Goal: Obtain resource: Obtain resource

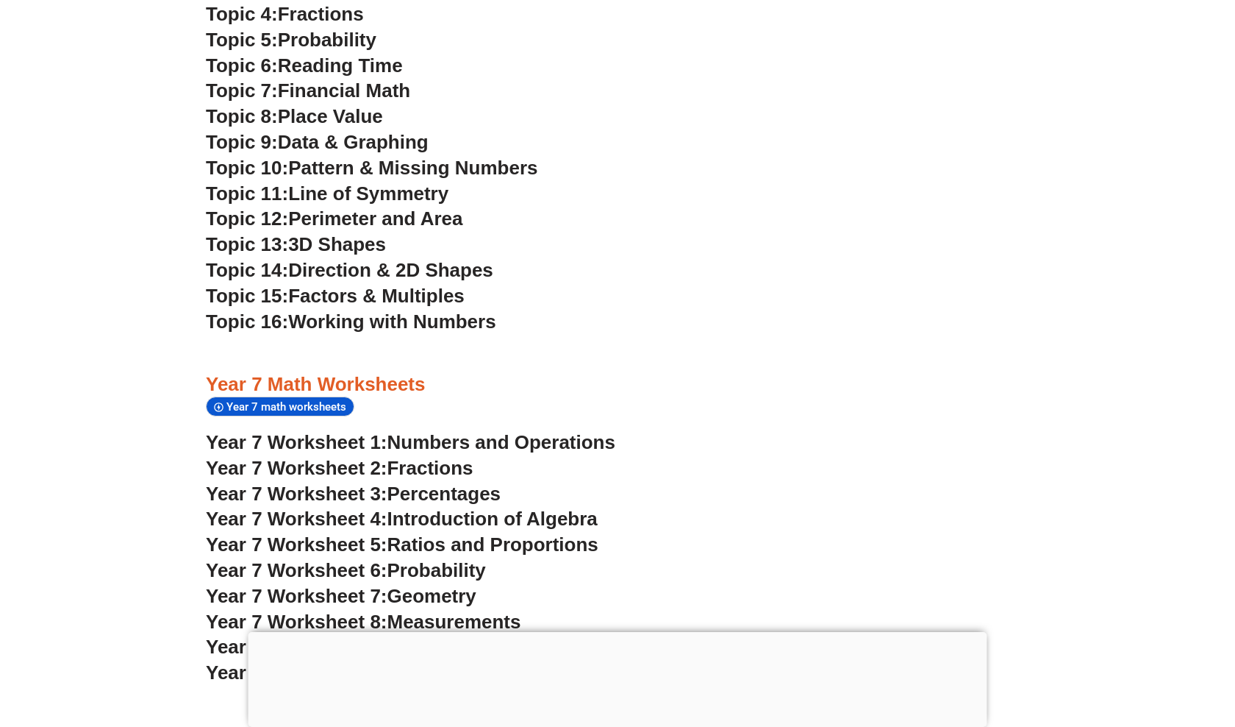
scroll to position [4286, 0]
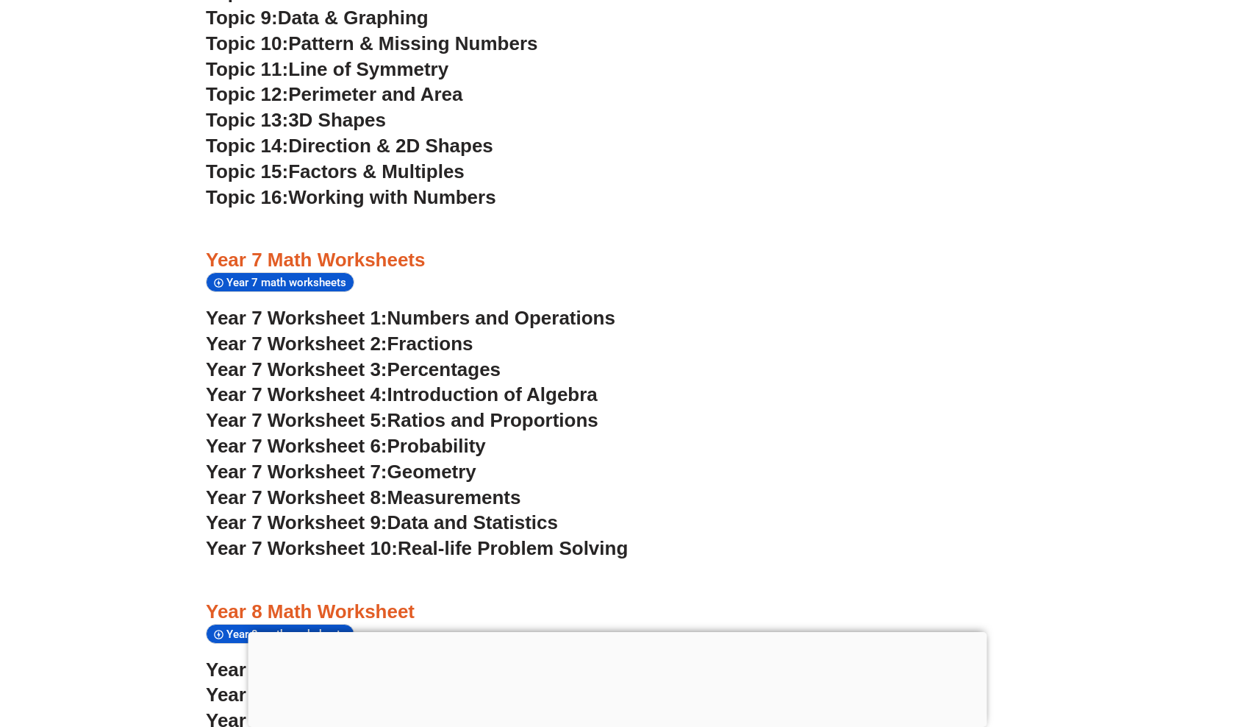
click at [558, 383] on span "Introduction of Algebra" at bounding box center [493, 394] width 210 height 22
click at [509, 409] on span "Ratios and Proportions" at bounding box center [493, 420] width 211 height 22
click at [454, 307] on span "Numbers and Operations" at bounding box center [502, 318] width 228 height 22
click at [454, 332] on span "Fractions" at bounding box center [431, 343] width 86 height 22
click at [474, 358] on span "Percentages" at bounding box center [445, 369] width 114 height 22
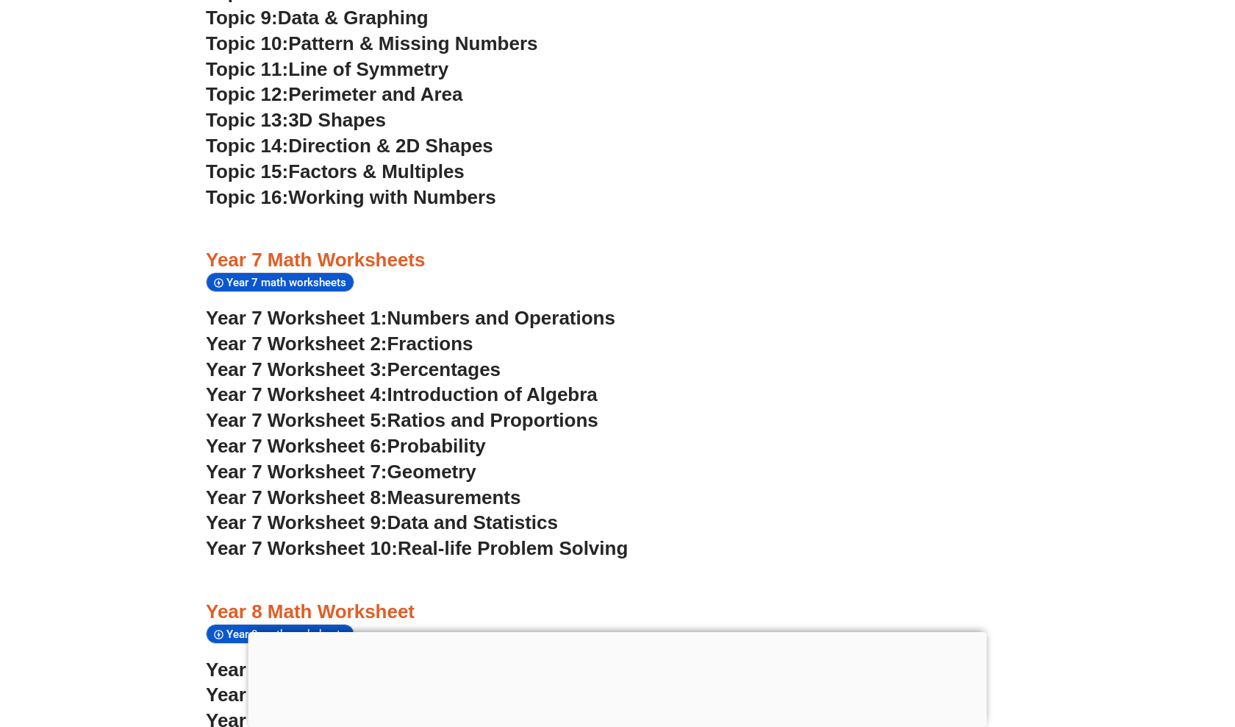
click at [379, 460] on span "Year 7 Worksheet 7:" at bounding box center [297, 471] width 182 height 22
click at [361, 486] on span "Year 7 Worksheet 8:" at bounding box center [297, 497] width 182 height 22
click at [446, 537] on span "Real-life Problem Solving" at bounding box center [513, 548] width 230 height 22
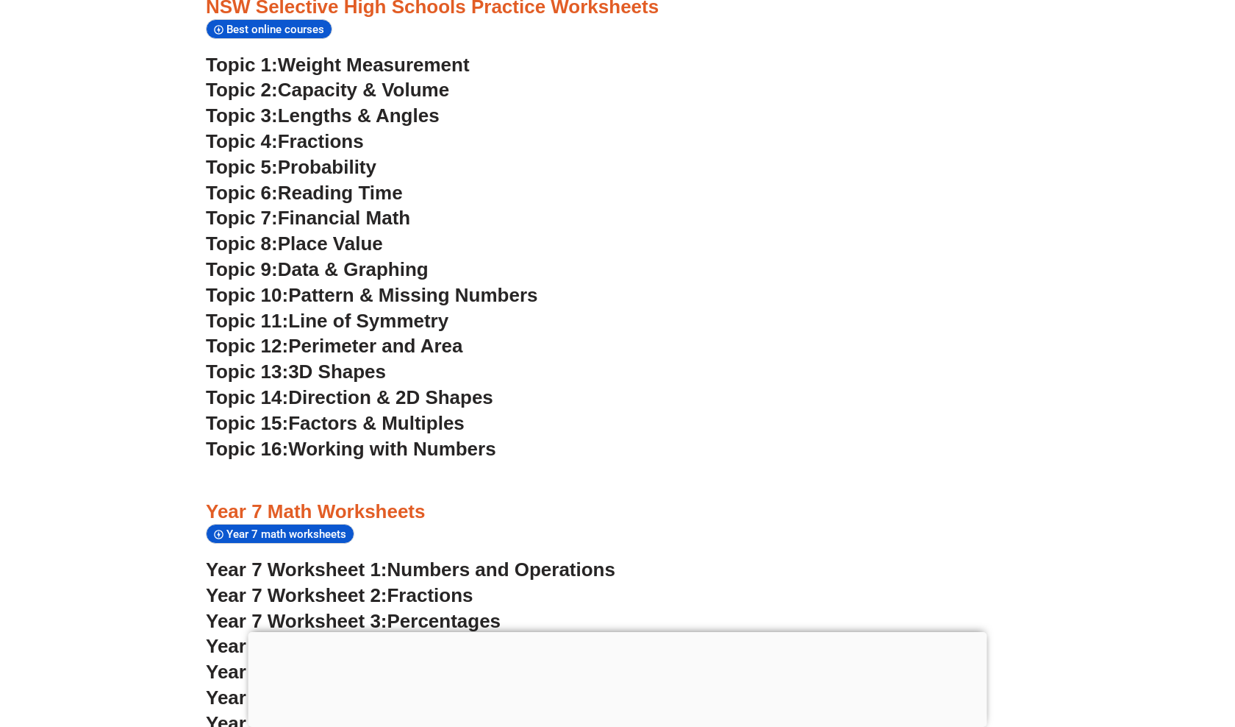
scroll to position [4015, 0]
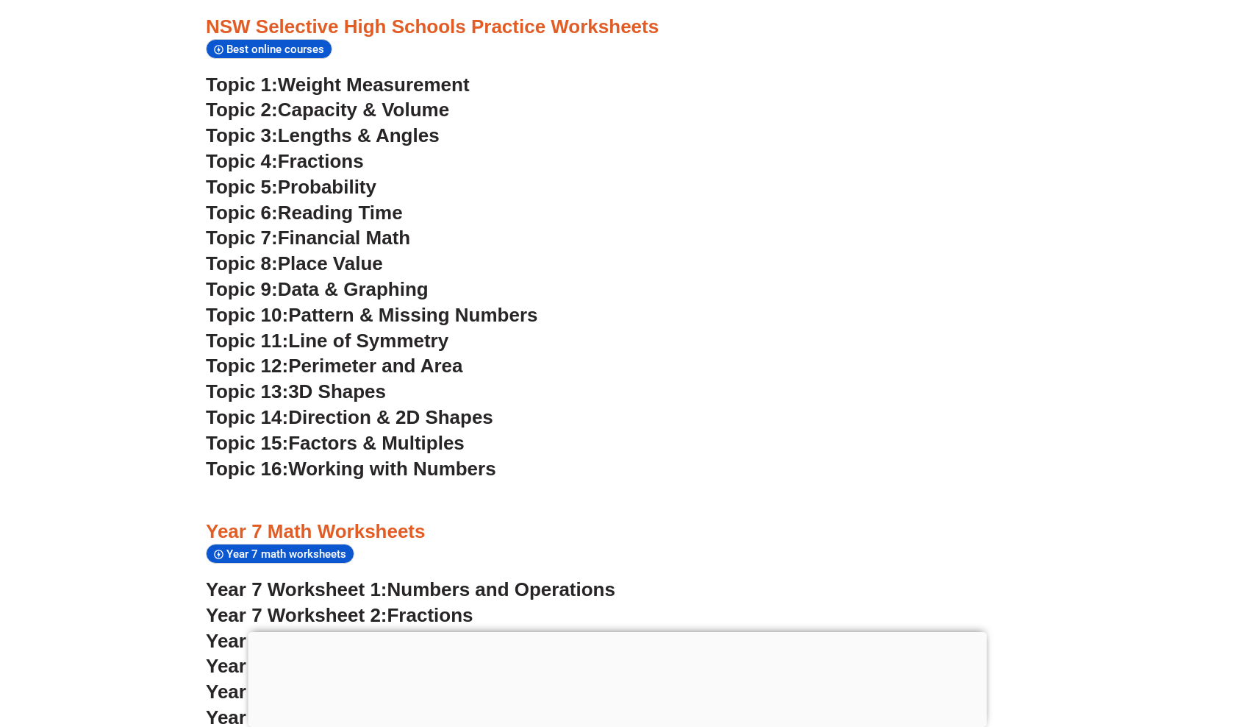
click at [357, 226] on span "Financial Math" at bounding box center [344, 237] width 132 height 22
click at [319, 252] on span "Place Value" at bounding box center [330, 263] width 105 height 22
click at [310, 278] on span "Data & Graphing" at bounding box center [353, 289] width 151 height 22
click at [359, 304] on span "Pattern & Missing Numbers" at bounding box center [412, 315] width 249 height 22
click at [419, 329] on span "Line of Symmetry" at bounding box center [368, 340] width 160 height 22
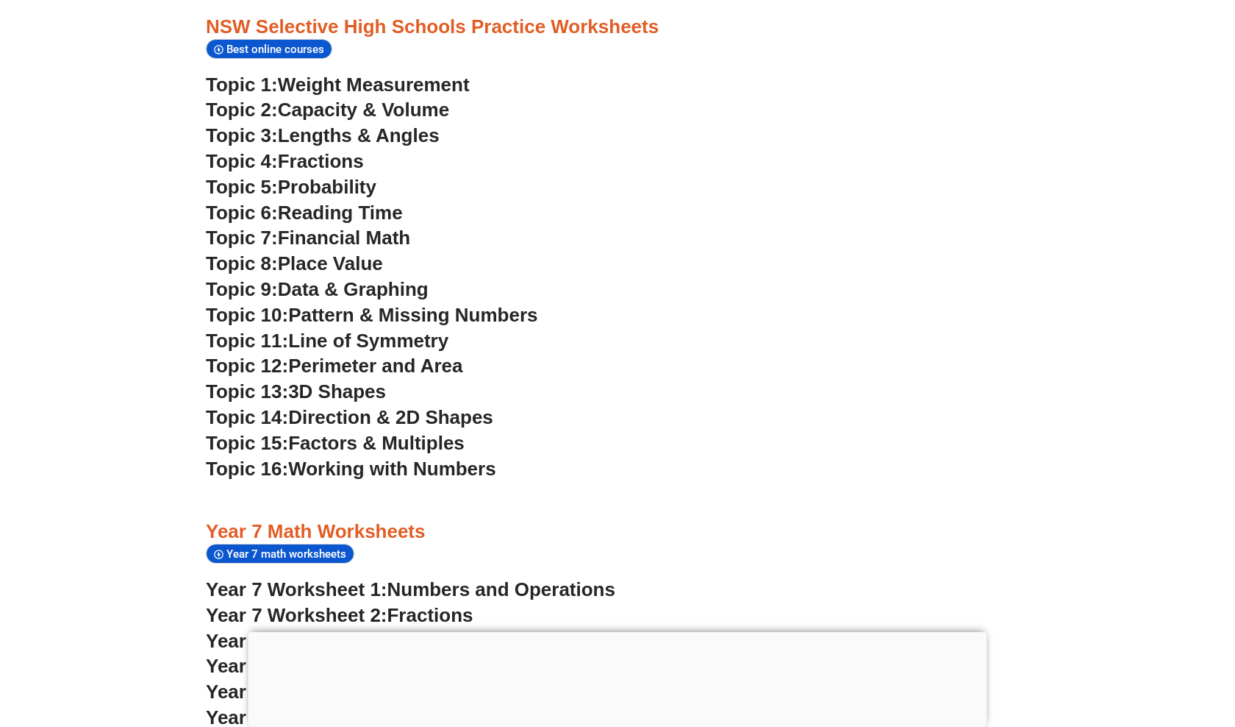
click at [318, 354] on span "Perimeter and Area" at bounding box center [375, 365] width 174 height 22
click at [314, 380] on span "3D Shapes" at bounding box center [337, 391] width 98 height 22
click at [368, 406] on span "Direction & 2D Shapes" at bounding box center [390, 417] width 205 height 22
click at [392, 432] on span "Factors & Multiples" at bounding box center [376, 443] width 176 height 22
click at [367, 457] on span "Working with Numbers" at bounding box center [391, 468] width 207 height 22
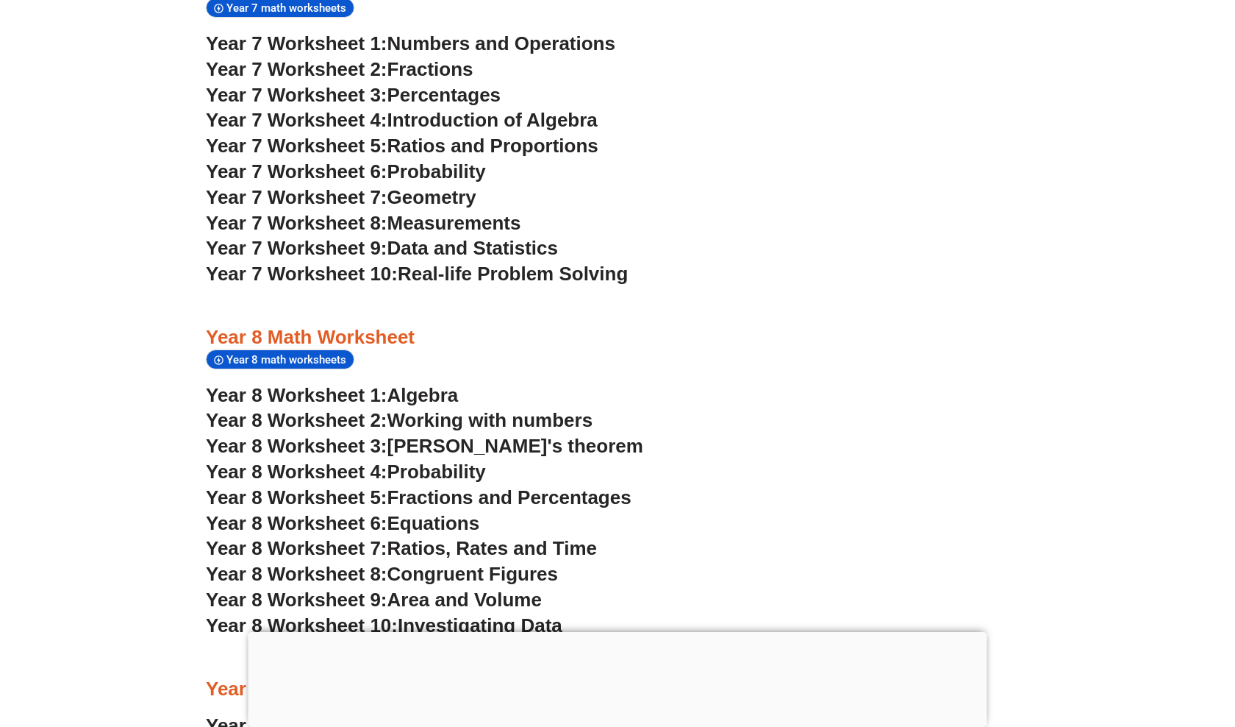
scroll to position [4673, 0]
